Goal: Communication & Community: Answer question/provide support

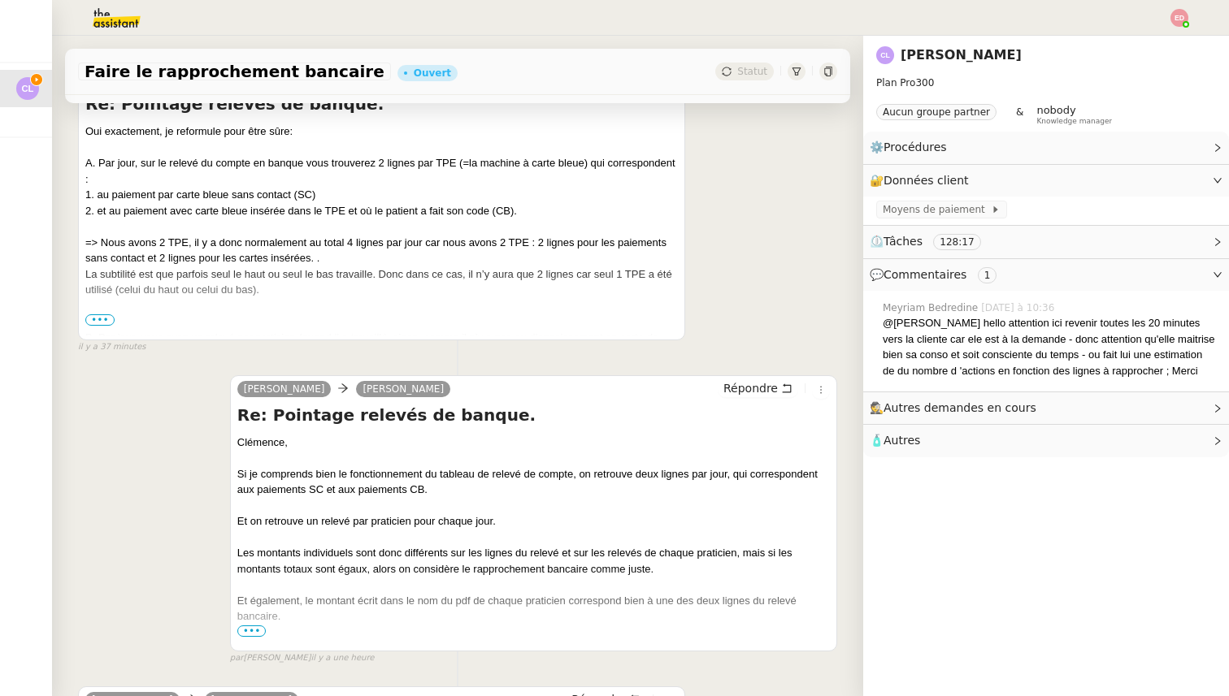
scroll to position [246, 0]
click at [101, 322] on span "•••" at bounding box center [99, 321] width 29 height 11
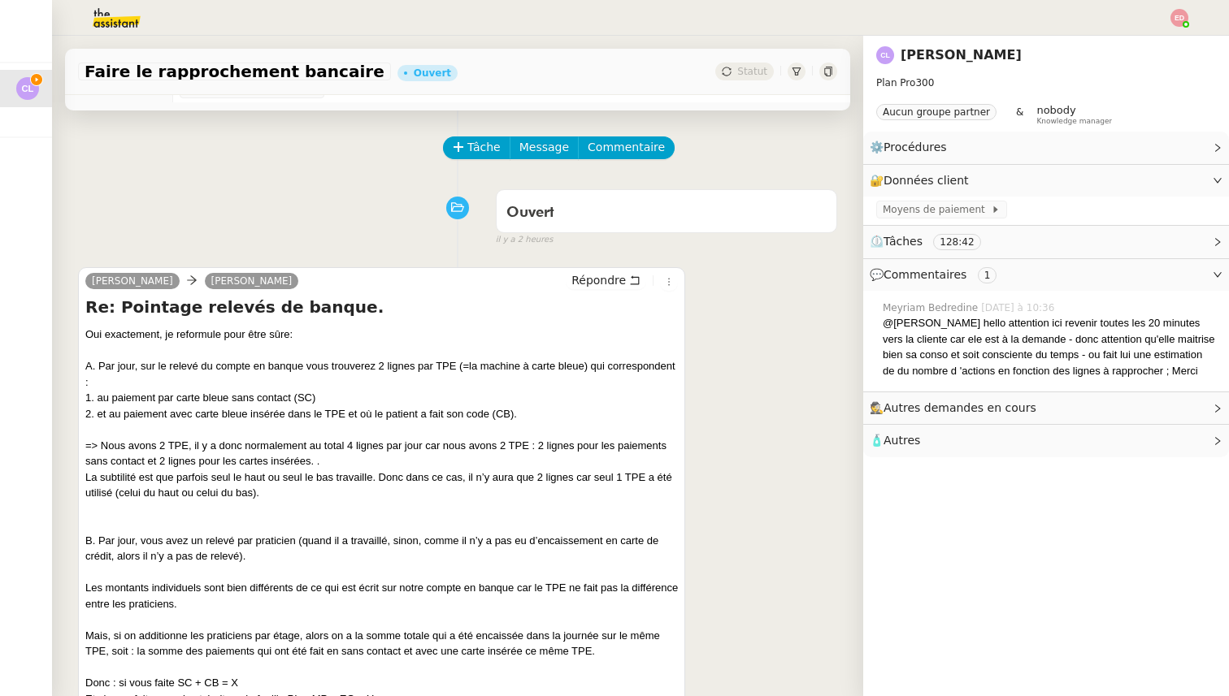
scroll to position [0, 0]
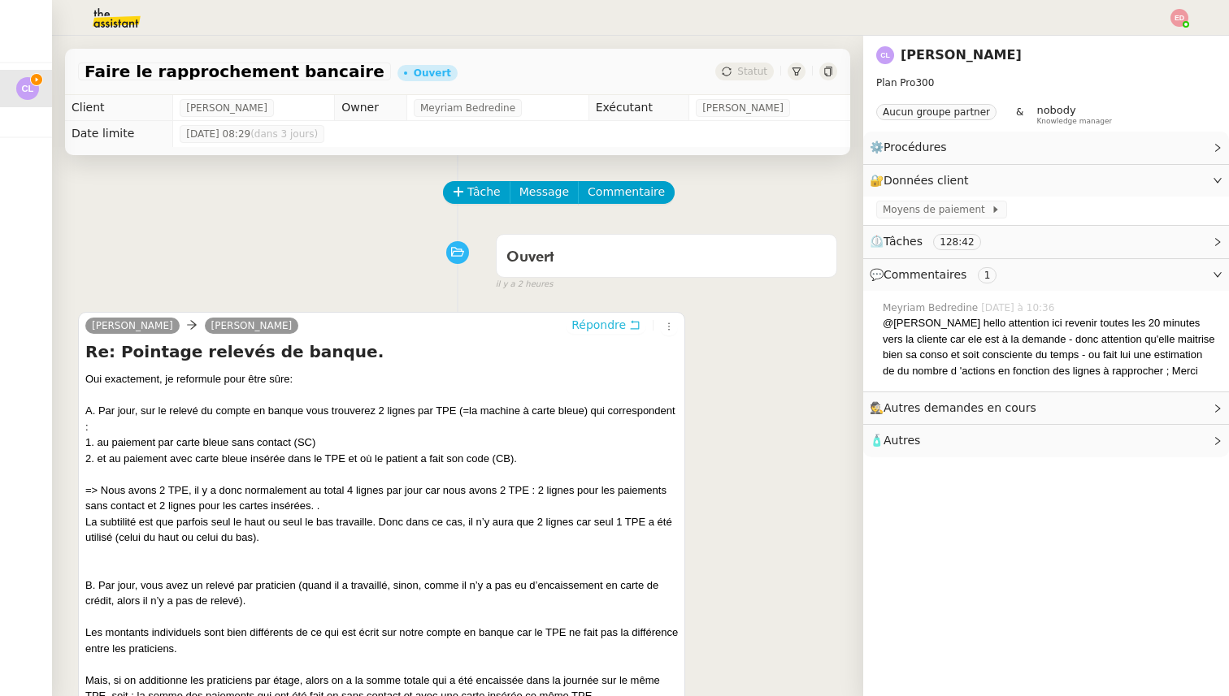
click at [613, 323] on span "Répondre" at bounding box center [598, 325] width 54 height 16
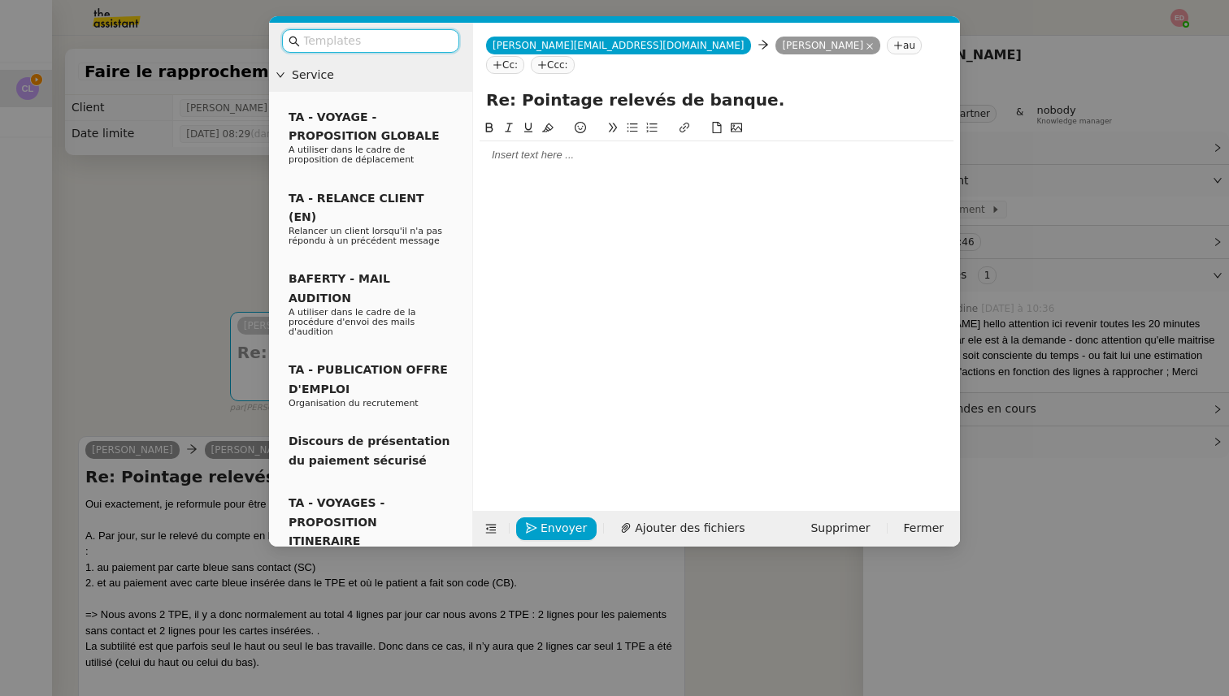
click at [507, 141] on div at bounding box center [716, 155] width 474 height 28
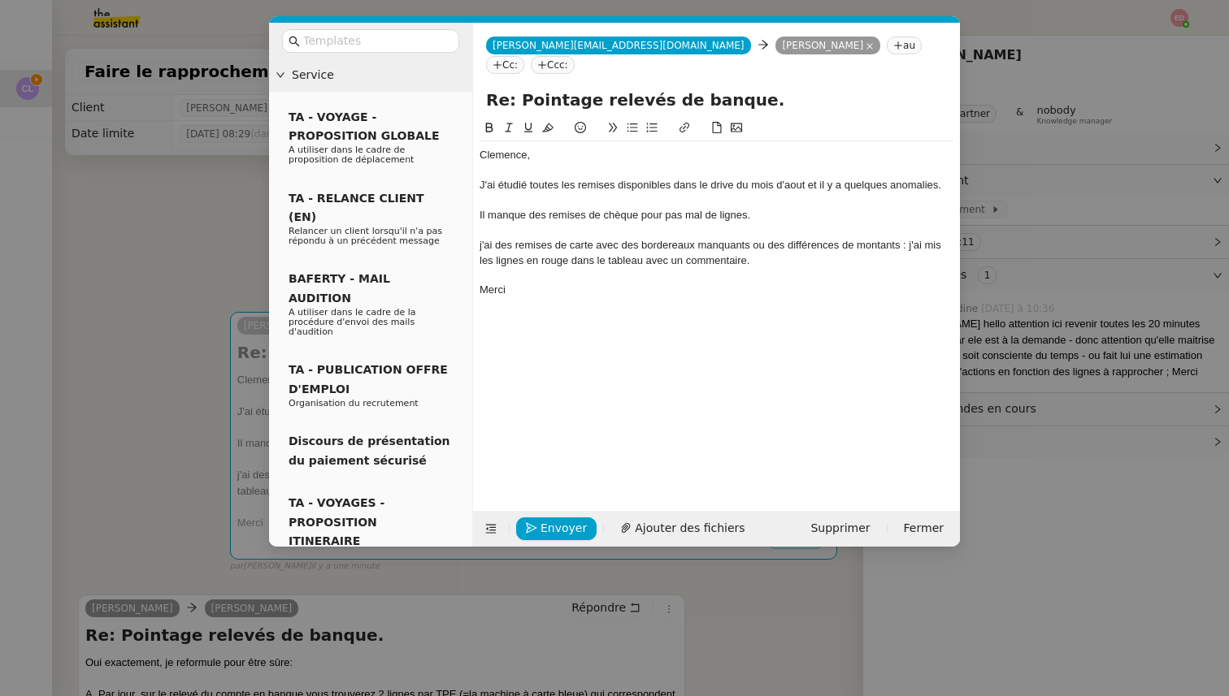
click at [482, 238] on div "j'ai des remises de carte avec des bordereaux manquants ou des différences de m…" at bounding box center [716, 253] width 474 height 30
click at [507, 148] on div "Clemence," at bounding box center [716, 155] width 474 height 15
click at [0, 0] on lt-span "Cl é mence" at bounding box center [0, 0] width 0 height 0
click at [556, 527] on span "Envoyer" at bounding box center [563, 528] width 46 height 19
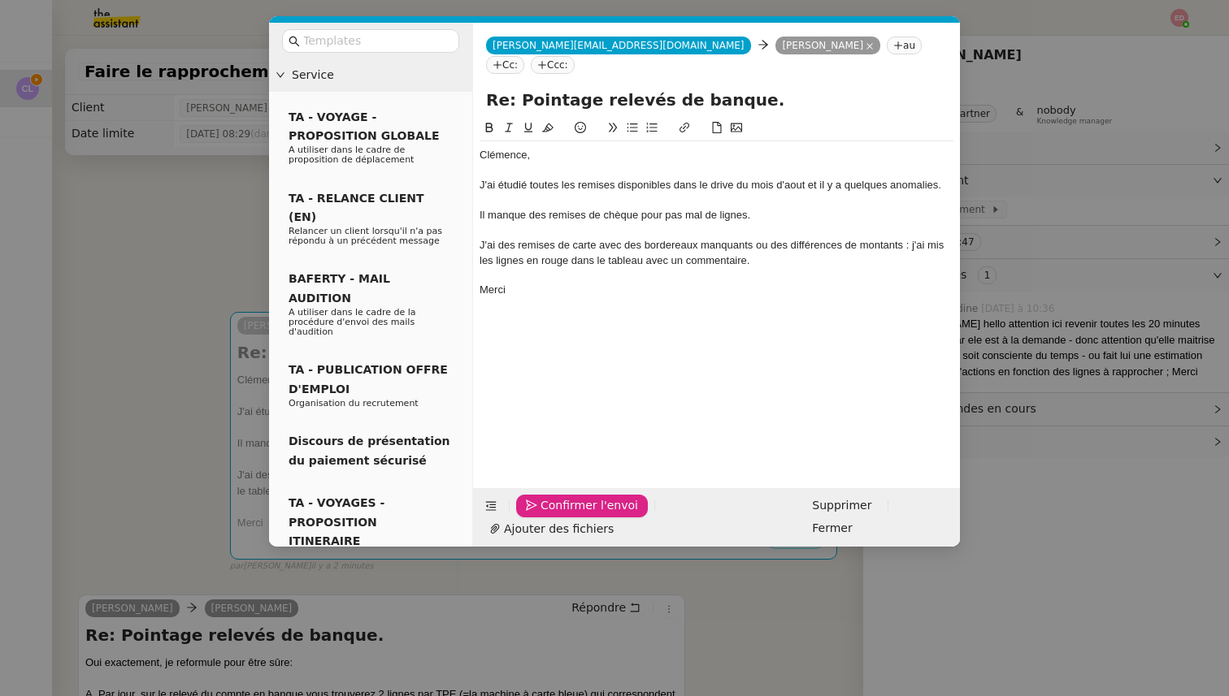
click at [556, 515] on span "Confirmer l'envoi" at bounding box center [589, 506] width 98 height 19
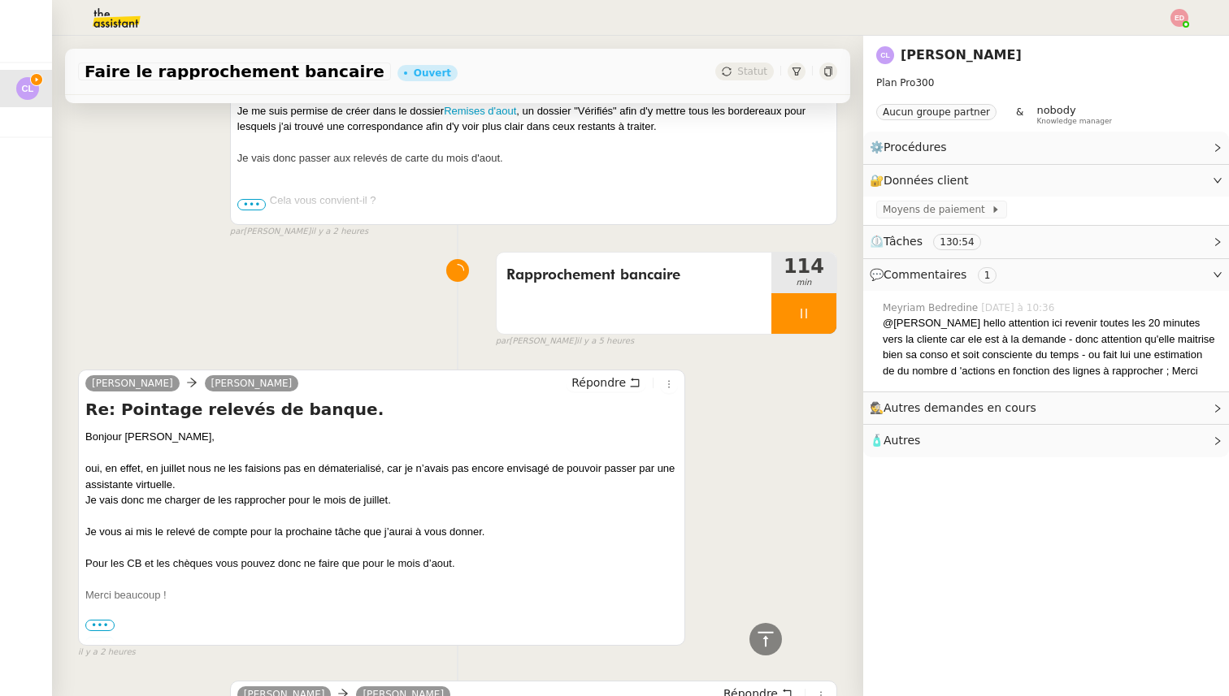
scroll to position [1875, 0]
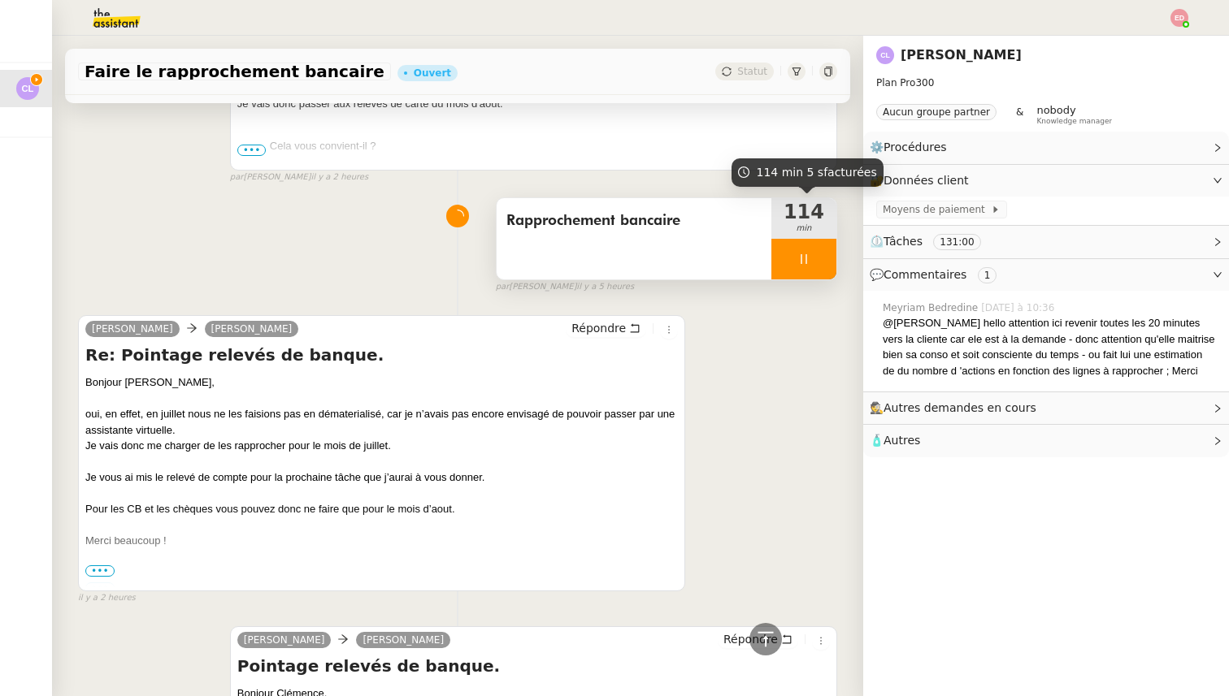
click at [834, 264] on div at bounding box center [803, 259] width 65 height 41
click at [834, 264] on button at bounding box center [820, 259] width 33 height 41
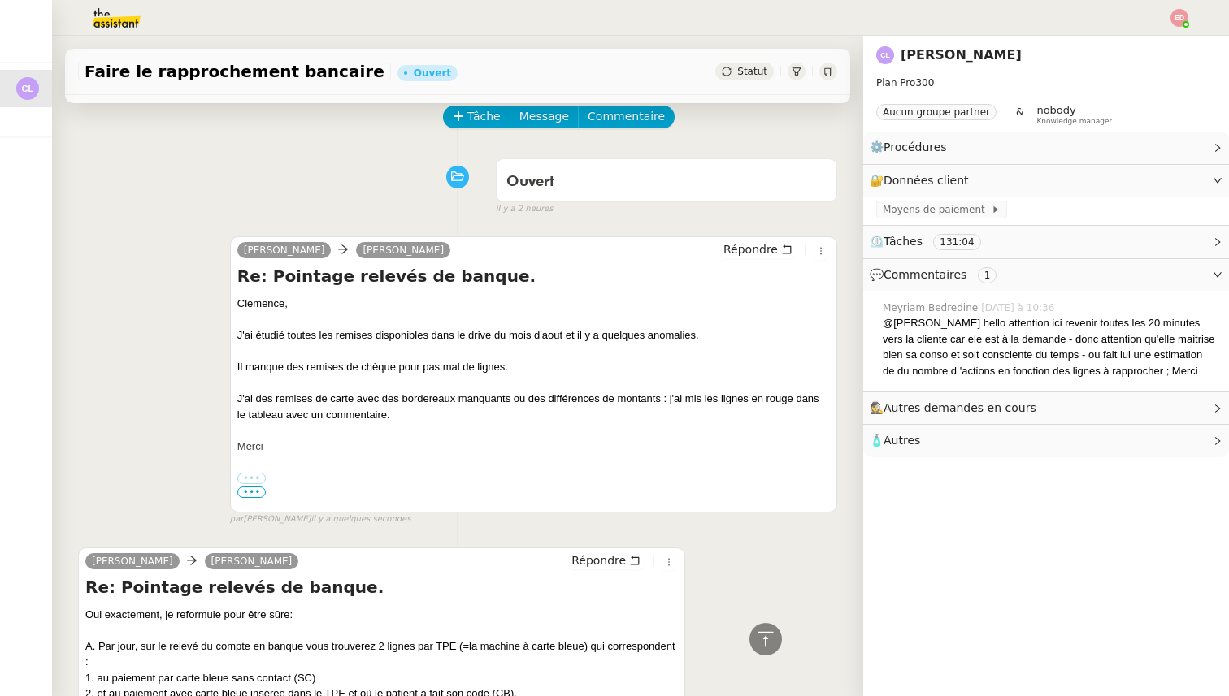
scroll to position [0, 0]
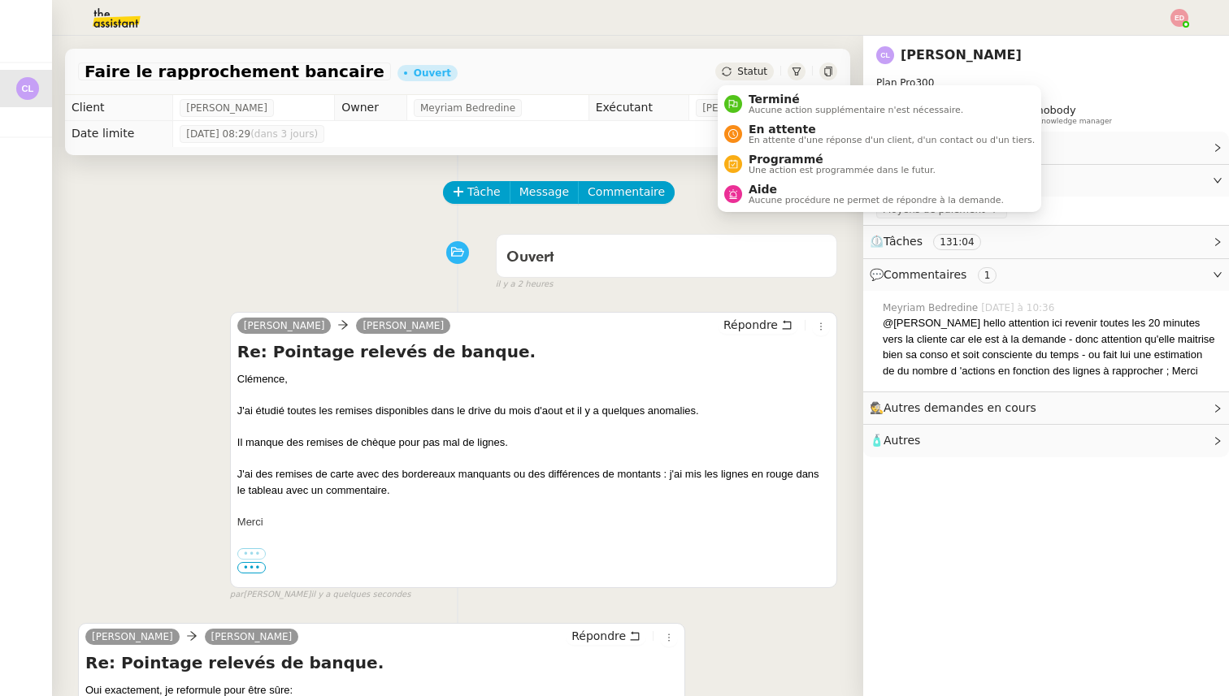
click at [748, 76] on span "Statut" at bounding box center [752, 71] width 30 height 11
click at [775, 133] on span "En attente" at bounding box center [891, 129] width 286 height 13
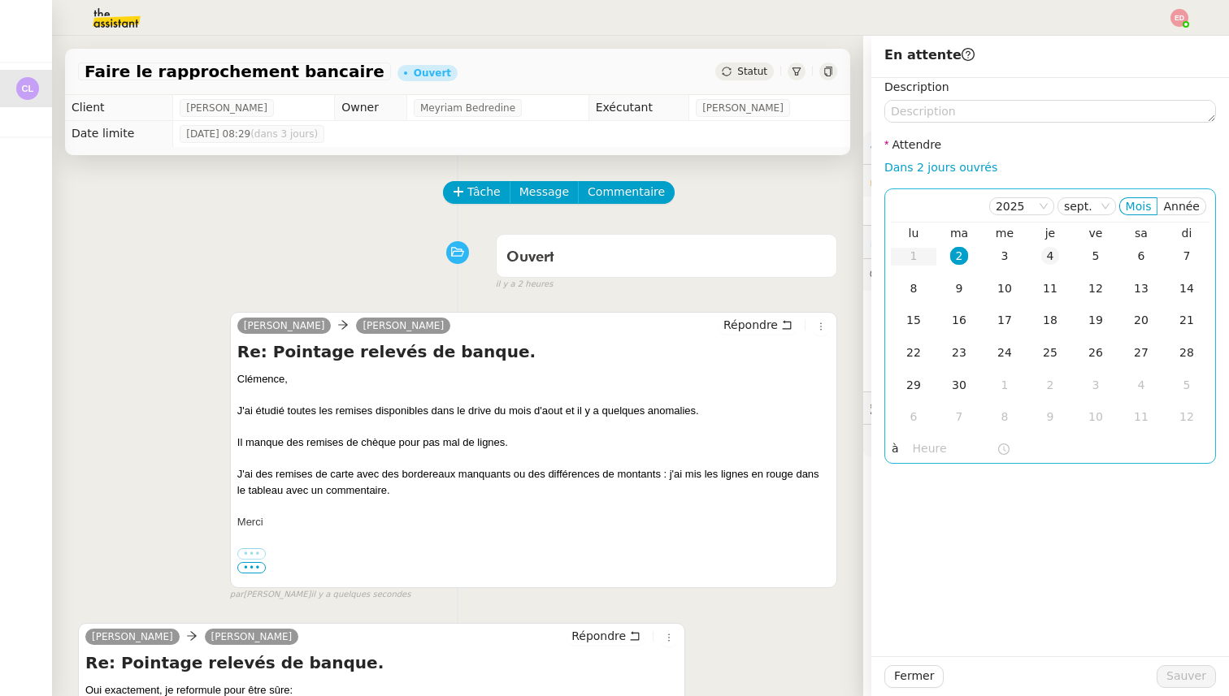
click at [1042, 259] on div "4" at bounding box center [1050, 256] width 18 height 18
click at [1192, 679] on span "Sauver" at bounding box center [1186, 676] width 40 height 19
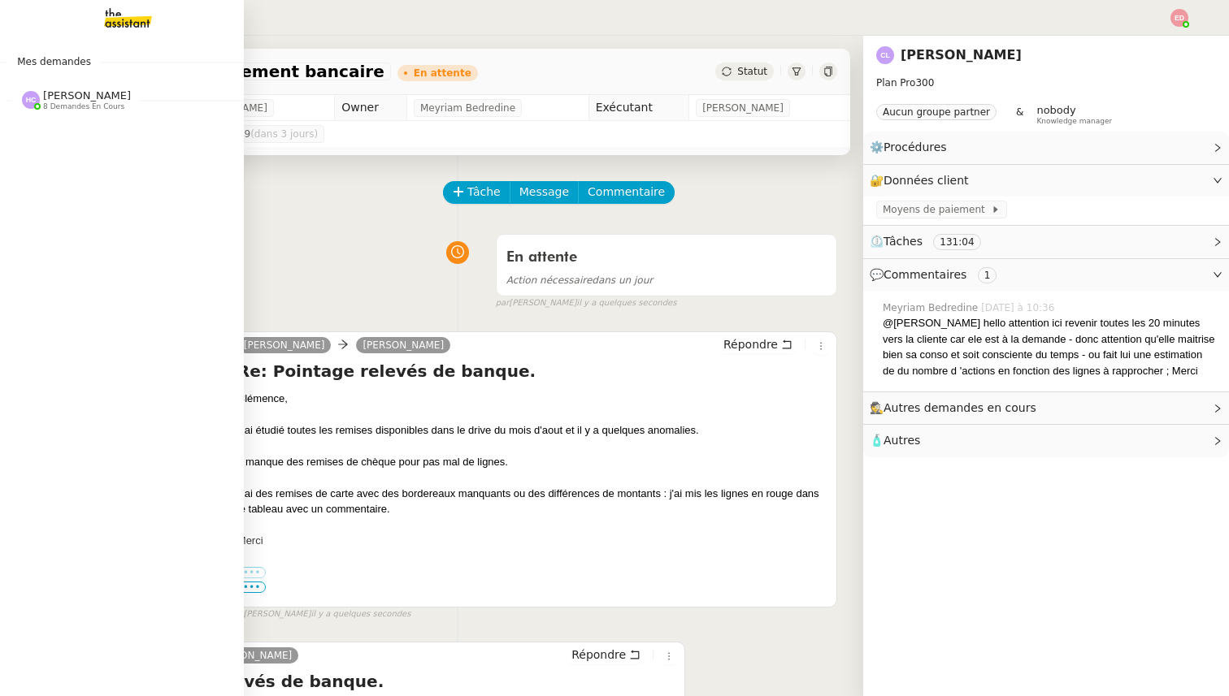
click at [40, 104] on div at bounding box center [31, 100] width 18 height 18
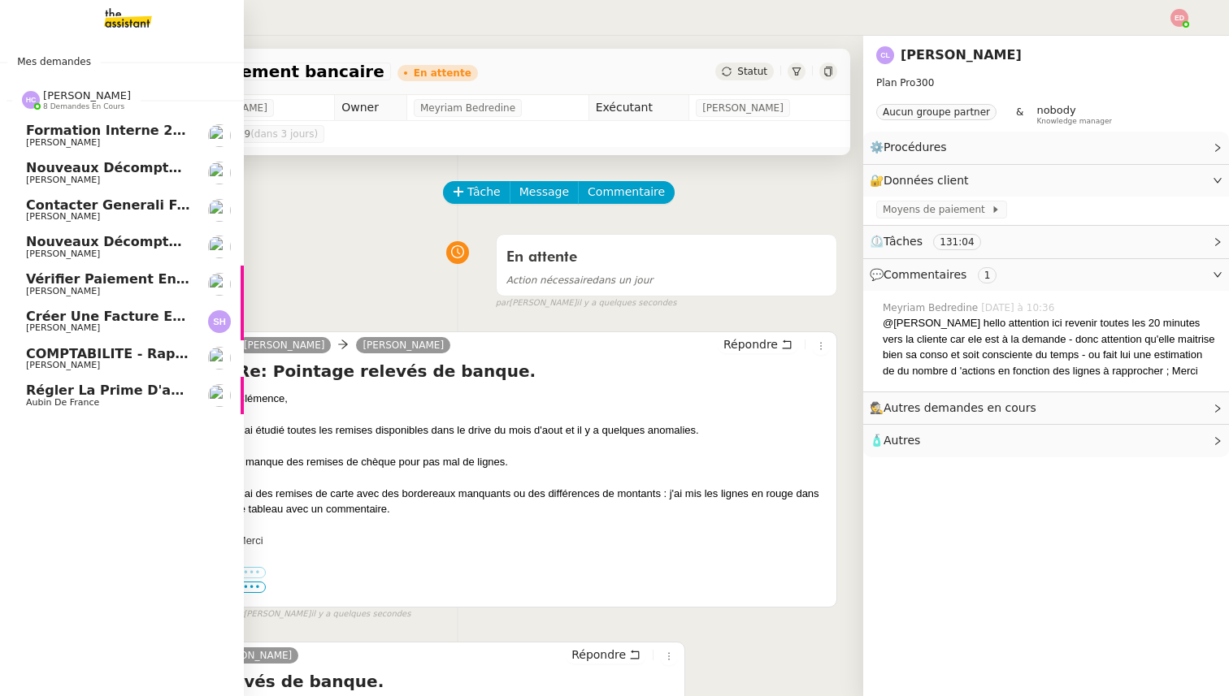
click at [86, 393] on span "Régler la prime d'assurance" at bounding box center [131, 390] width 210 height 15
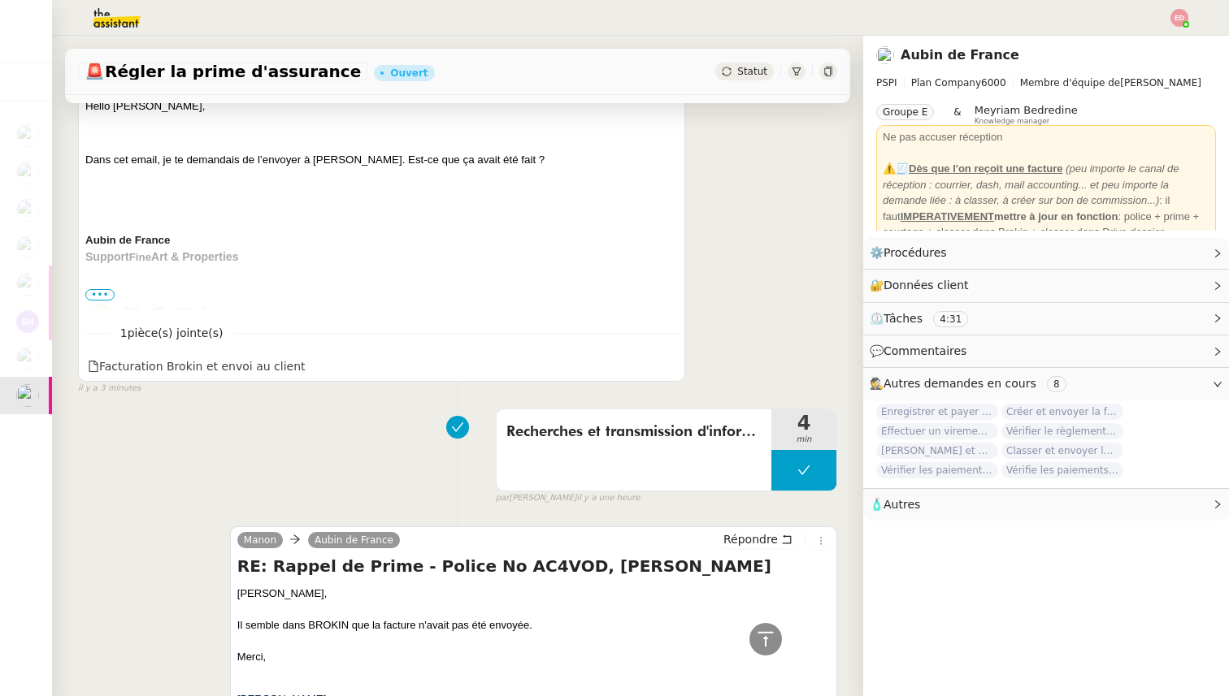
scroll to position [318, 0]
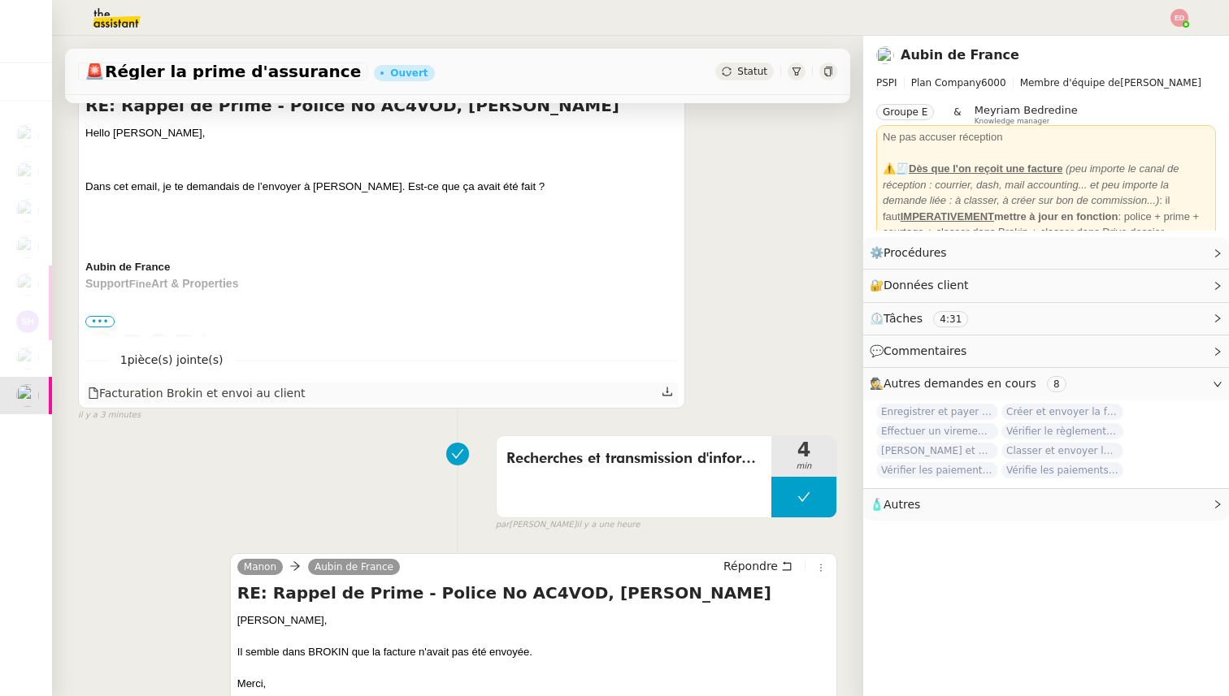
click at [666, 393] on icon at bounding box center [666, 391] width 11 height 11
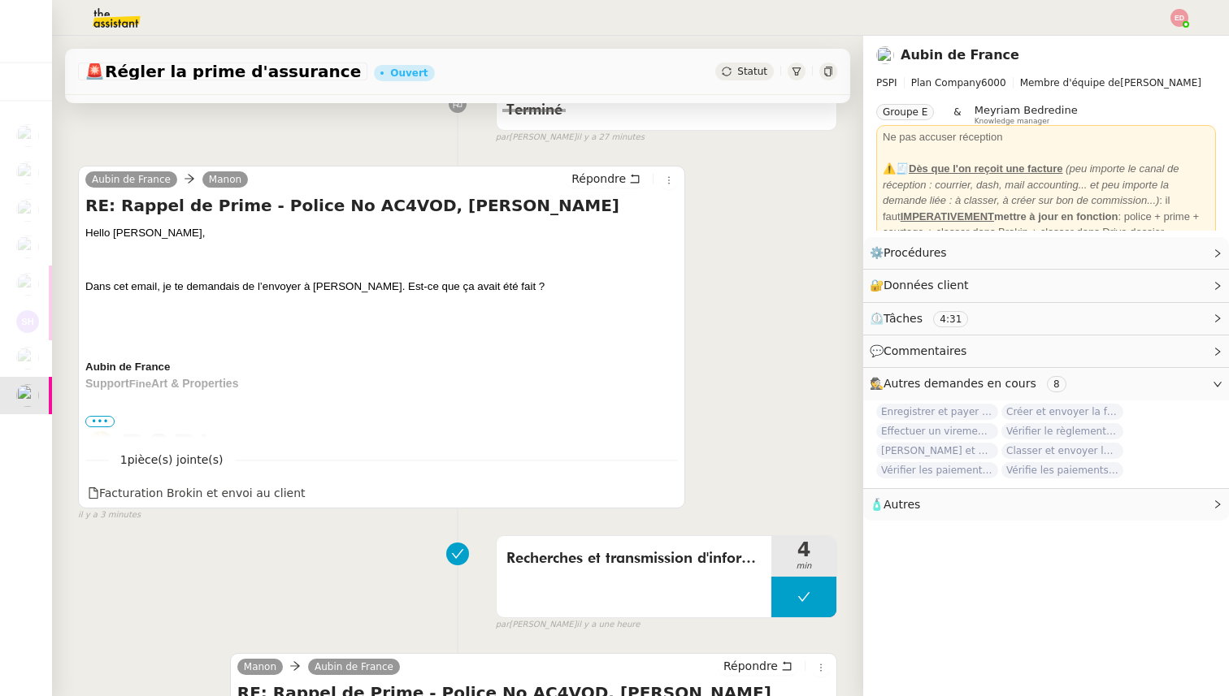
scroll to position [193, 0]
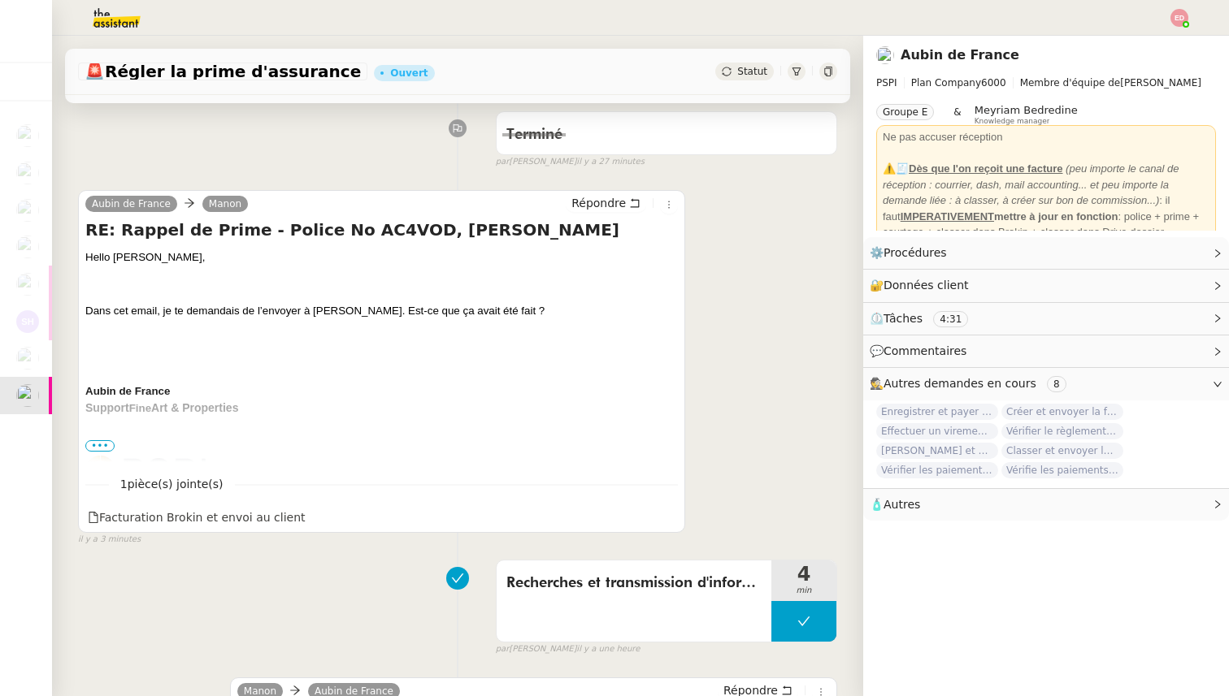
click at [107, 440] on span "•••" at bounding box center [99, 445] width 29 height 11
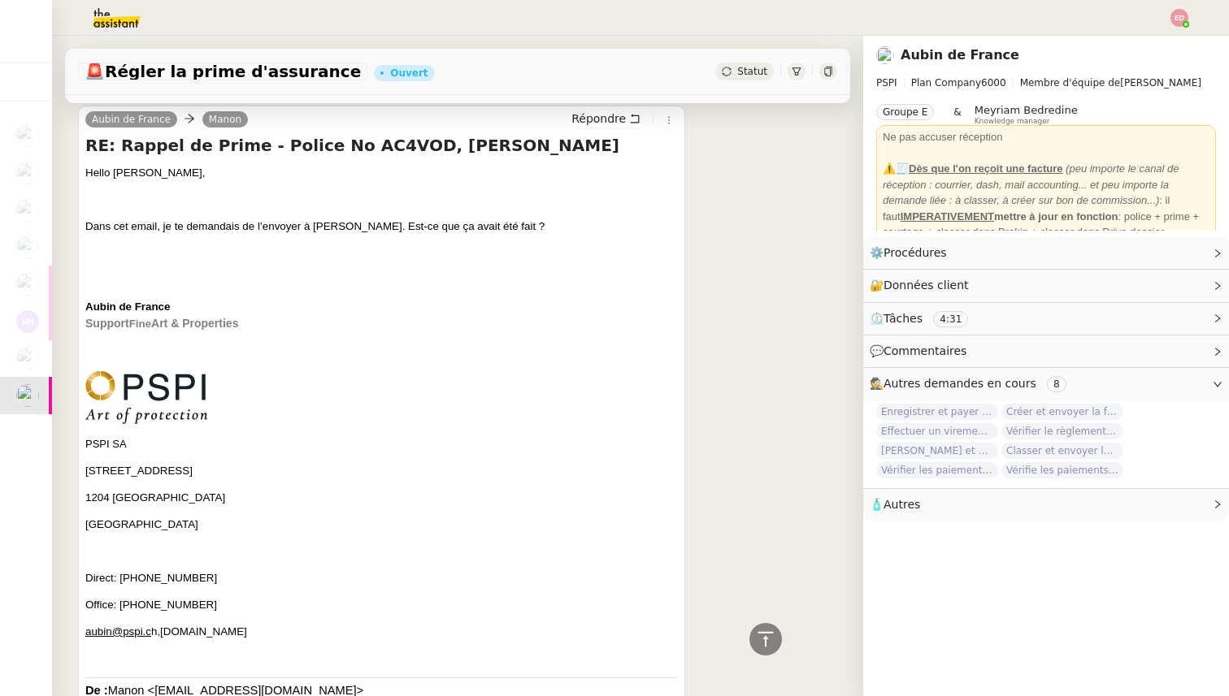
scroll to position [0, 0]
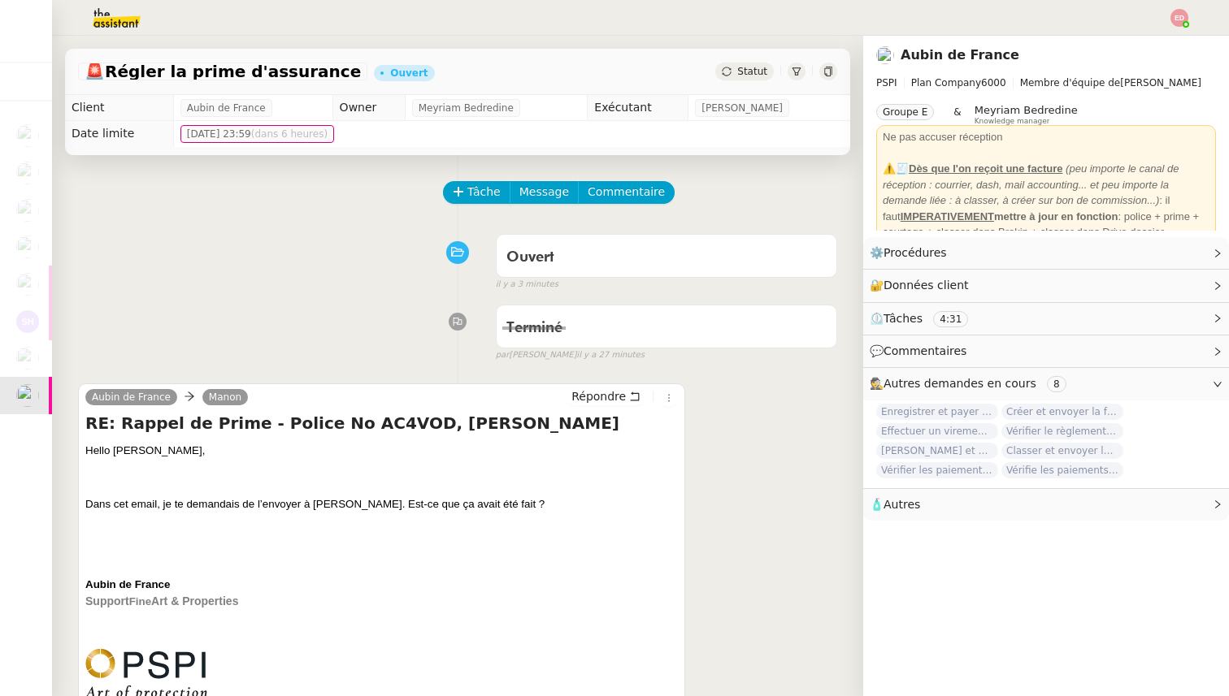
click at [155, 332] on div "Terminé false par [PERSON_NAME] il y a 27 minutes" at bounding box center [457, 329] width 759 height 65
click at [1104, 24] on div at bounding box center [614, 18] width 1147 height 36
click at [1100, 24] on div at bounding box center [614, 18] width 1147 height 36
